Goal: Task Accomplishment & Management: Manage account settings

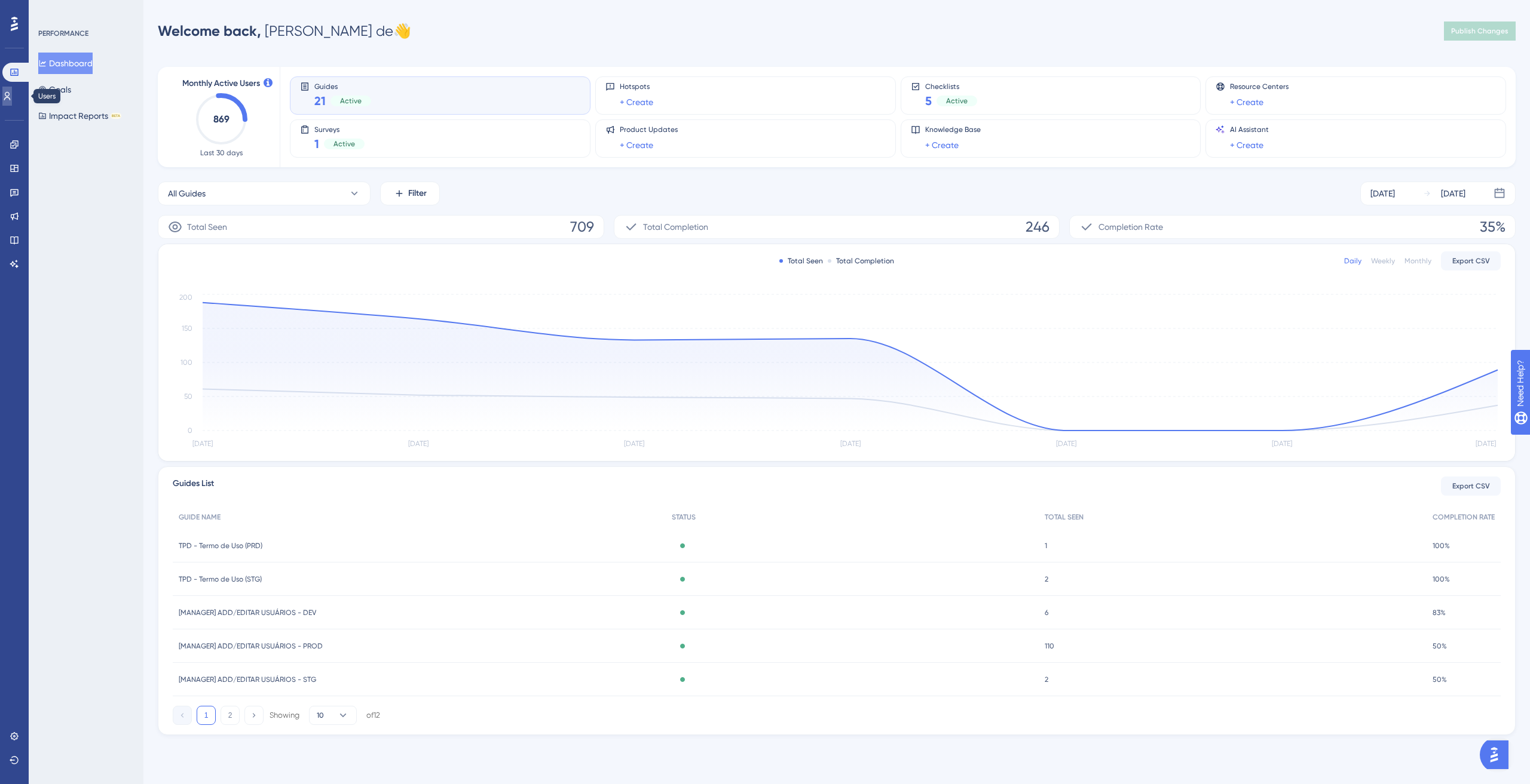
click at [12, 95] on icon at bounding box center [7, 96] width 10 height 10
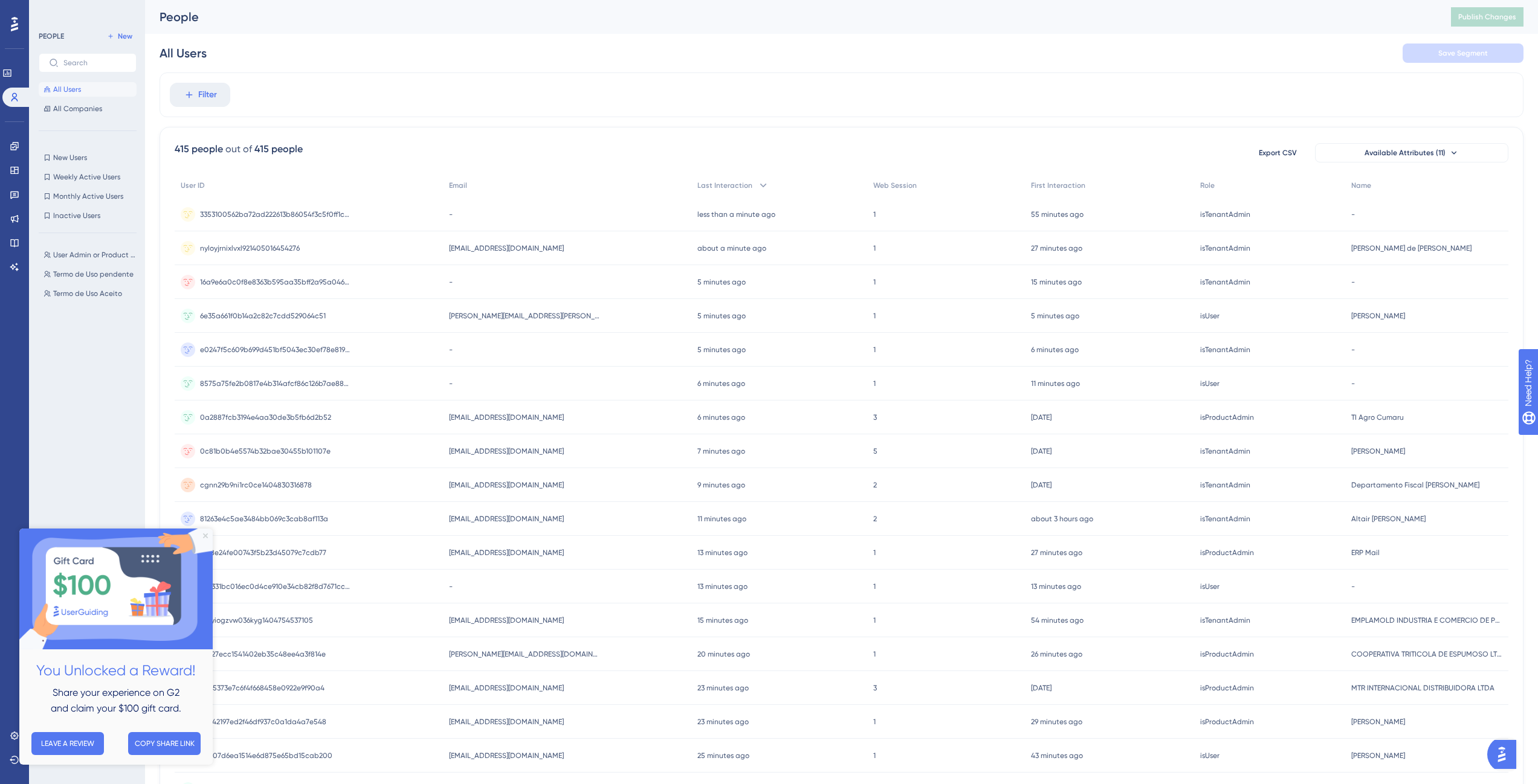
click at [203, 537] on icon "Close Preview" at bounding box center [206, 536] width 5 height 5
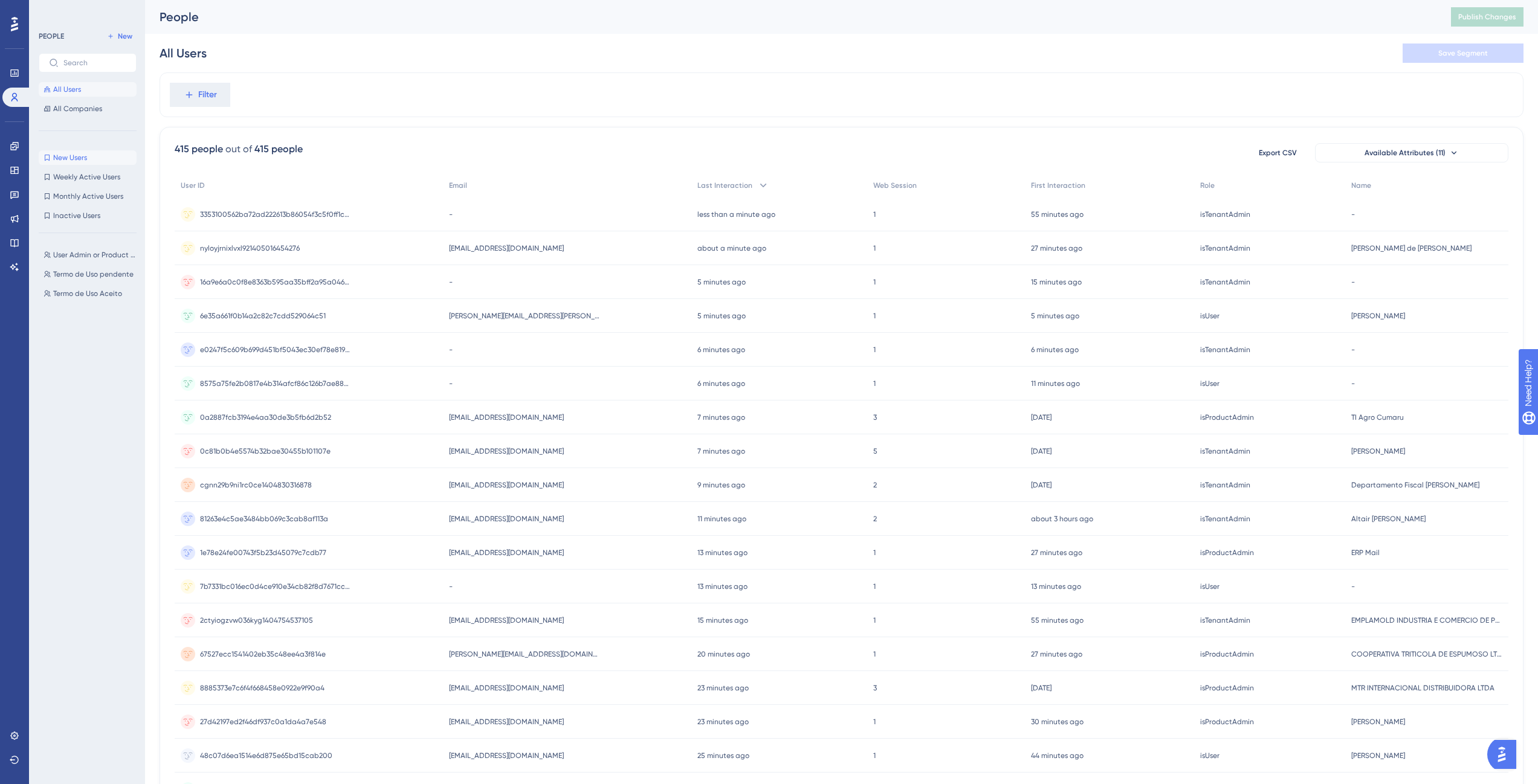
click at [87, 158] on span "New Users" at bounding box center [69, 158] width 33 height 10
click at [323, 350] on span "e0247f5c609b699d451bf5043ec30ef78e81986aa12c28f4688a44f4c28d2aa4" at bounding box center [275, 350] width 151 height 10
